Goal: Find contact information: Find contact information

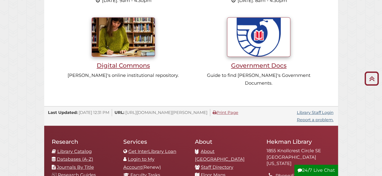
scroll to position [471, 0]
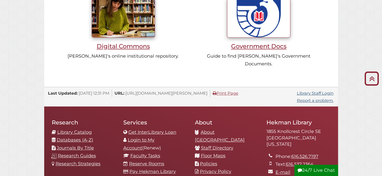
click at [223, 146] on link "Staff Directory" at bounding box center [217, 149] width 32 height 6
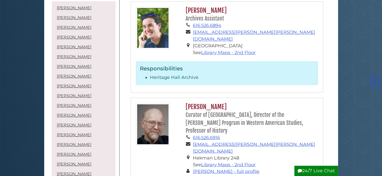
scroll to position [842, 0]
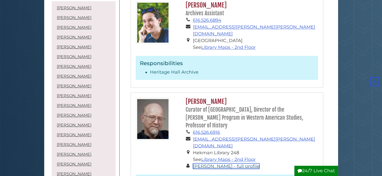
click at [217, 164] on link "William Katerberg - full profile" at bounding box center [226, 167] width 66 height 6
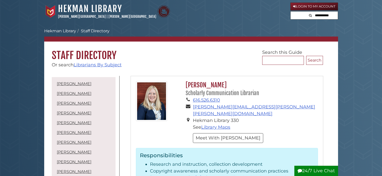
scroll to position [842, 0]
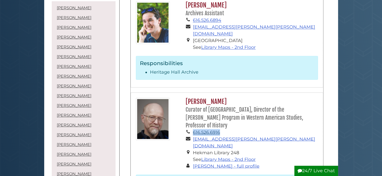
drag, startPoint x: 234, startPoint y: 89, endPoint x: 194, endPoint y: 84, distance: 40.5
click at [194, 129] on li "616.526.6916" at bounding box center [255, 132] width 125 height 7
click at [194, 130] on link "616.526.6916" at bounding box center [206, 133] width 27 height 6
copy link "616.526.6916"
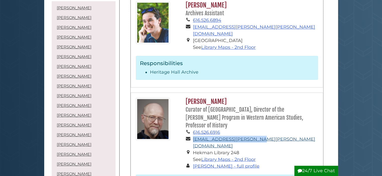
drag, startPoint x: 255, startPoint y: 93, endPoint x: 194, endPoint y: 95, distance: 61.0
click at [194, 136] on li "will.katerberg@calvin.edu" at bounding box center [255, 143] width 125 height 14
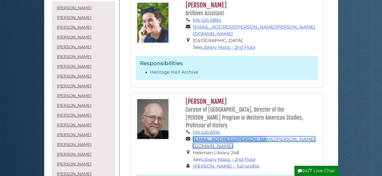
copy link "will.katerberg@calvin.edu"
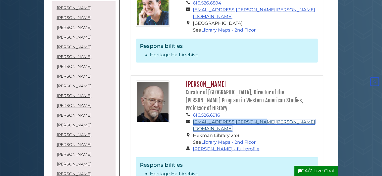
scroll to position [842, 0]
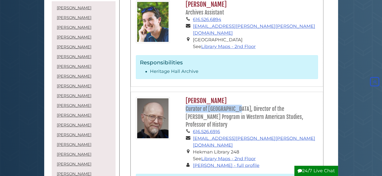
drag, startPoint x: 185, startPoint y: 69, endPoint x: 235, endPoint y: 70, distance: 49.4
click at [235, 106] on small "Curator of Heritage Hall, Director of the Mellema Program in Western American S…" at bounding box center [243, 117] width 117 height 22
copy small "Curator of Heritage Hall"
